Goal: Communication & Community: Answer question/provide support

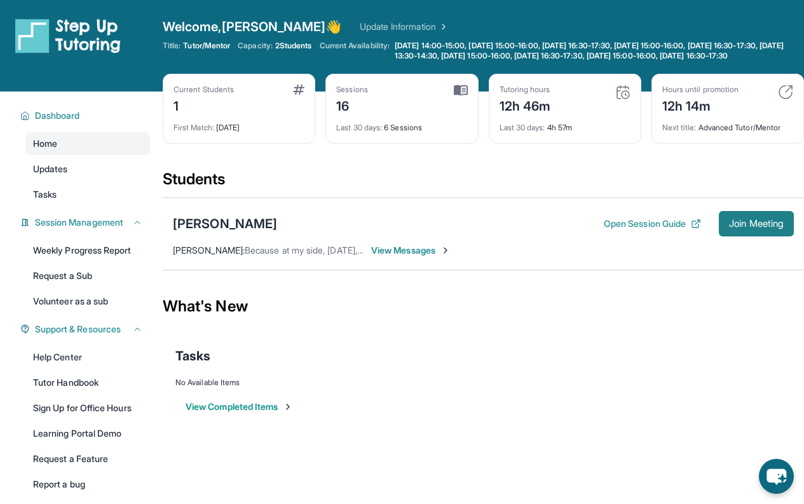
click at [737, 228] on span "Join Meeting" at bounding box center [756, 224] width 55 height 8
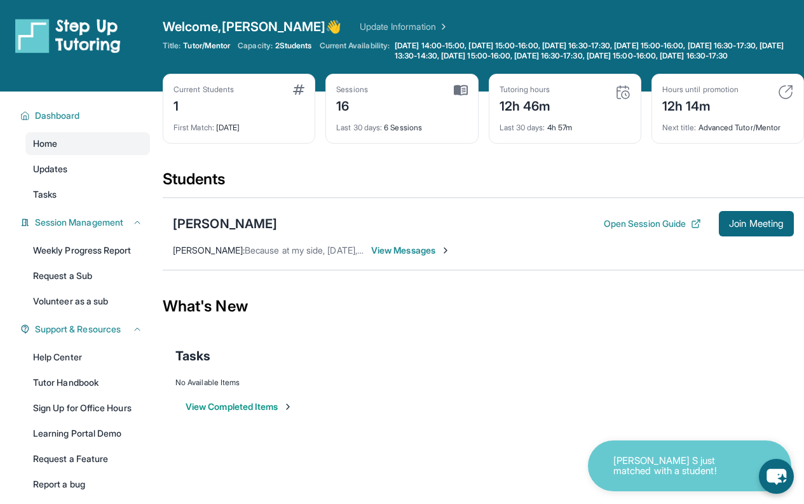
click at [633, 404] on div "View Completed Items" at bounding box center [483, 407] width 616 height 38
click at [643, 230] on button "Open Session Guide" at bounding box center [652, 223] width 97 height 13
click at [749, 223] on button "Join Meeting" at bounding box center [756, 223] width 75 height 25
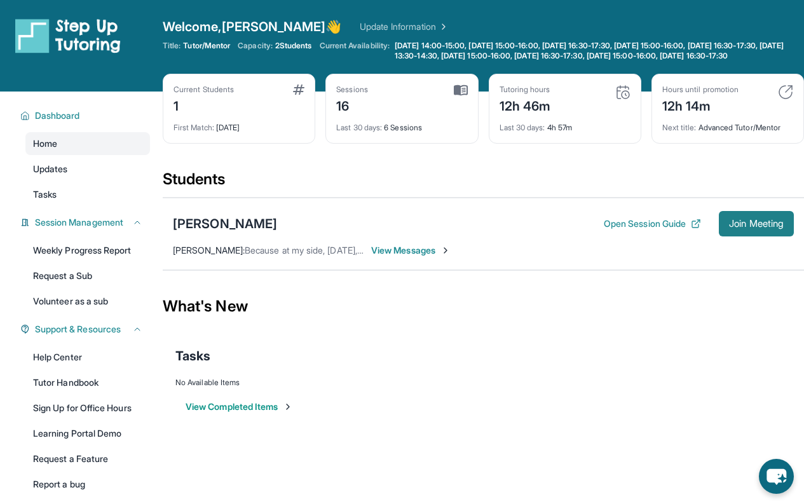
click at [755, 228] on span "Join Meeting" at bounding box center [756, 224] width 55 height 8
click at [762, 228] on span "Join Meeting" at bounding box center [756, 224] width 55 height 8
click at [758, 226] on button "Join Meeting" at bounding box center [756, 223] width 75 height 25
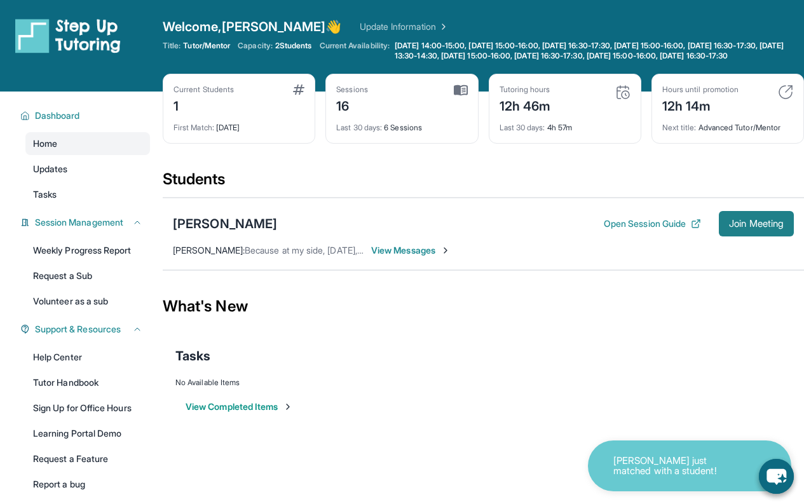
click at [749, 228] on span "Join Meeting" at bounding box center [756, 224] width 55 height 8
click at [740, 227] on button "Join Meeting" at bounding box center [756, 223] width 75 height 25
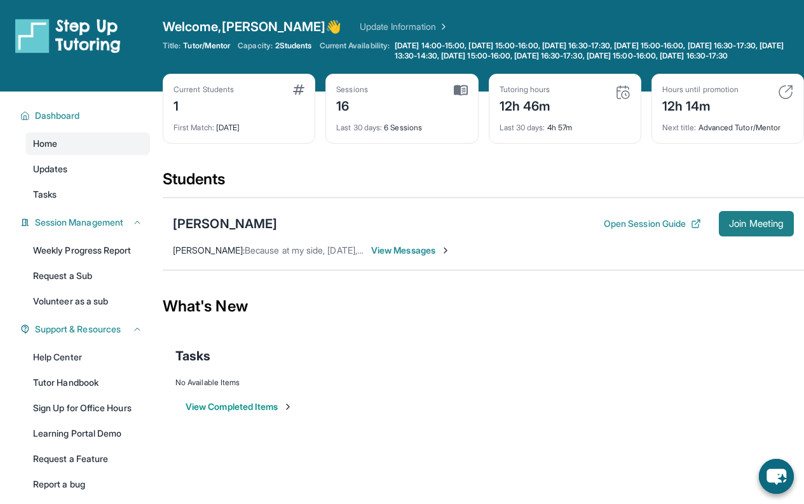
click at [741, 228] on span "Join Meeting" at bounding box center [756, 224] width 55 height 8
click at [750, 237] on button "Join Meeting" at bounding box center [756, 223] width 75 height 25
click at [758, 228] on span "Join Meeting" at bounding box center [756, 224] width 55 height 8
click at [760, 228] on span "Join Meeting" at bounding box center [756, 224] width 55 height 8
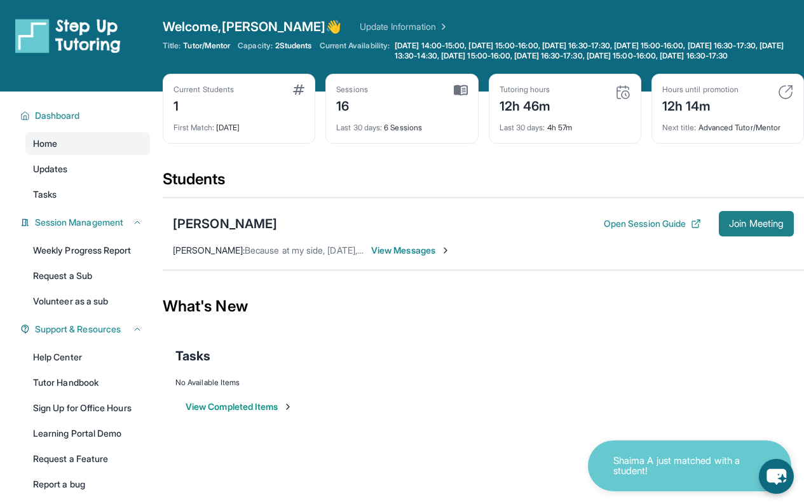
click at [760, 228] on span "Join Meeting" at bounding box center [756, 224] width 55 height 8
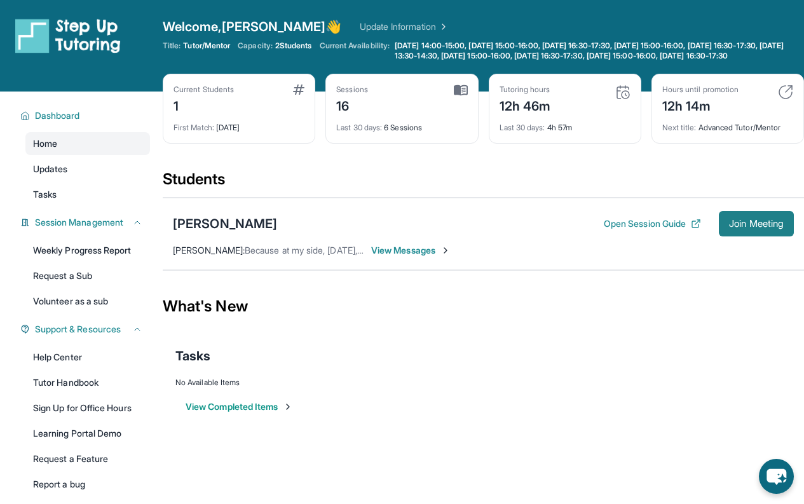
click at [751, 228] on span "Join Meeting" at bounding box center [756, 224] width 55 height 8
click at [757, 228] on span "Join Meeting" at bounding box center [756, 224] width 55 height 8
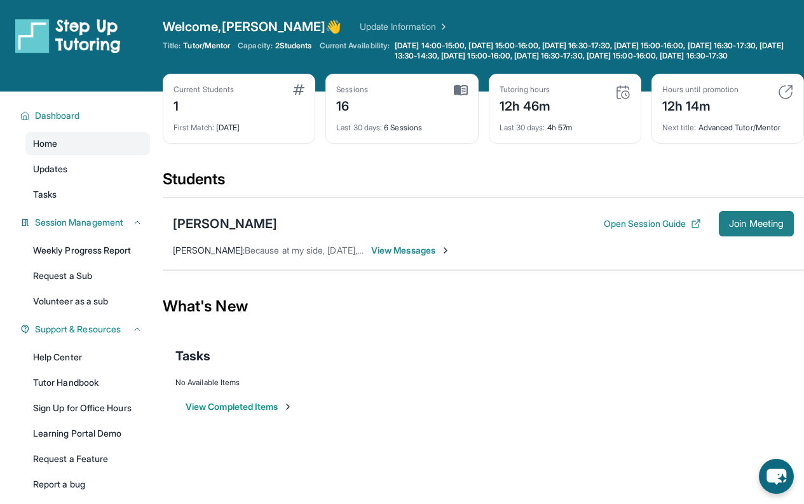
click at [757, 228] on span "Join Meeting" at bounding box center [756, 224] width 55 height 8
click at [755, 228] on span "Join Meeting" at bounding box center [756, 224] width 55 height 8
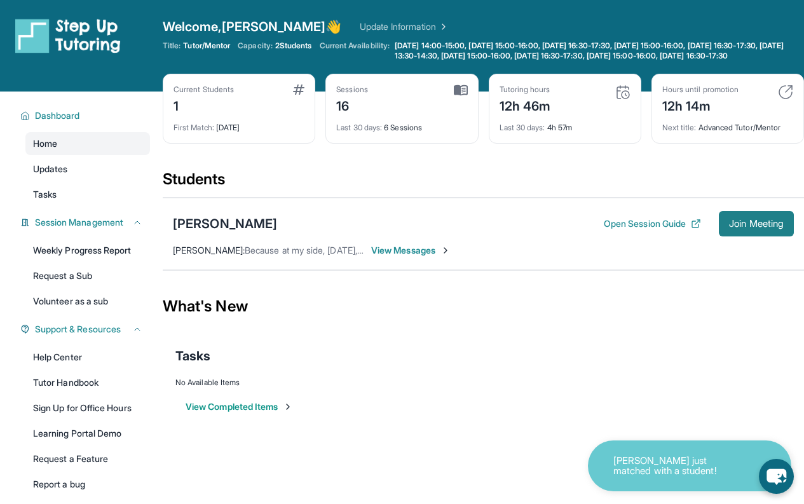
click at [737, 228] on span "Join Meeting" at bounding box center [756, 224] width 55 height 8
click at [746, 228] on span "Join Meeting" at bounding box center [756, 224] width 55 height 8
